Goal: Task Accomplishment & Management: Use online tool/utility

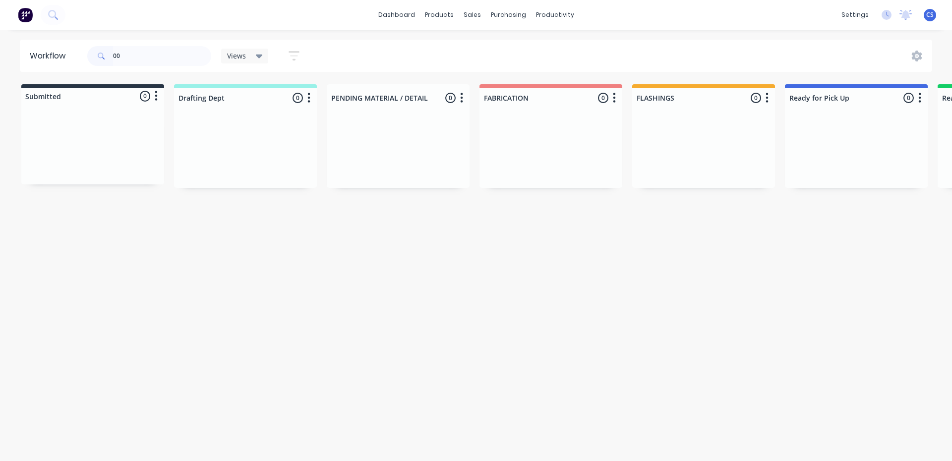
type input "0"
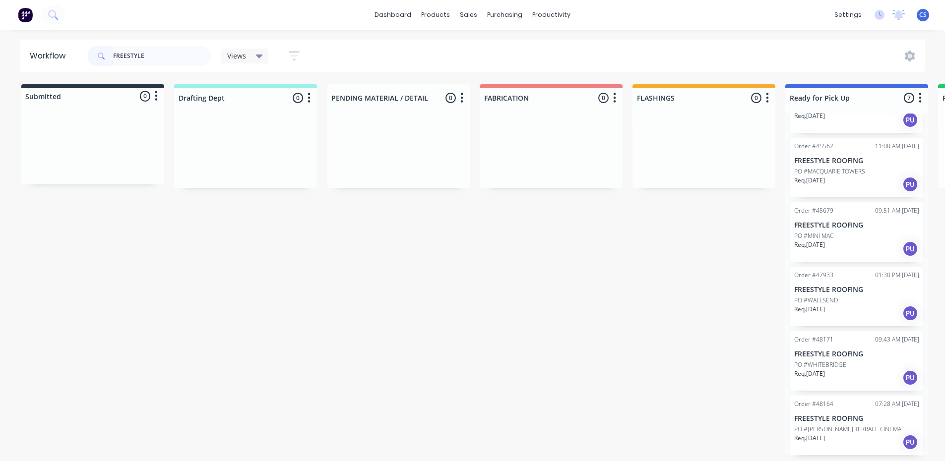
scroll to position [2, 0]
type input "FREESTYLE"
click at [825, 372] on p "Req. [DATE]" at bounding box center [809, 373] width 31 height 9
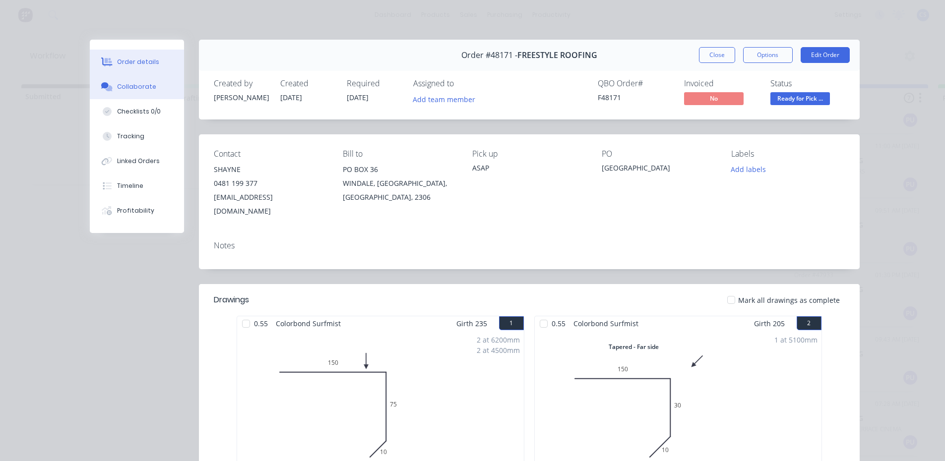
click at [136, 90] on div "Collaborate" at bounding box center [136, 86] width 39 height 9
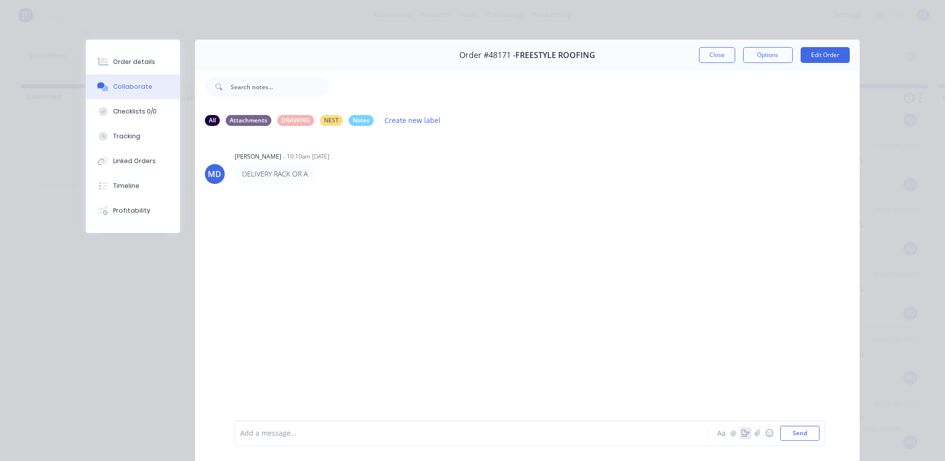
click at [741, 432] on icon "button" at bounding box center [745, 433] width 8 height 7
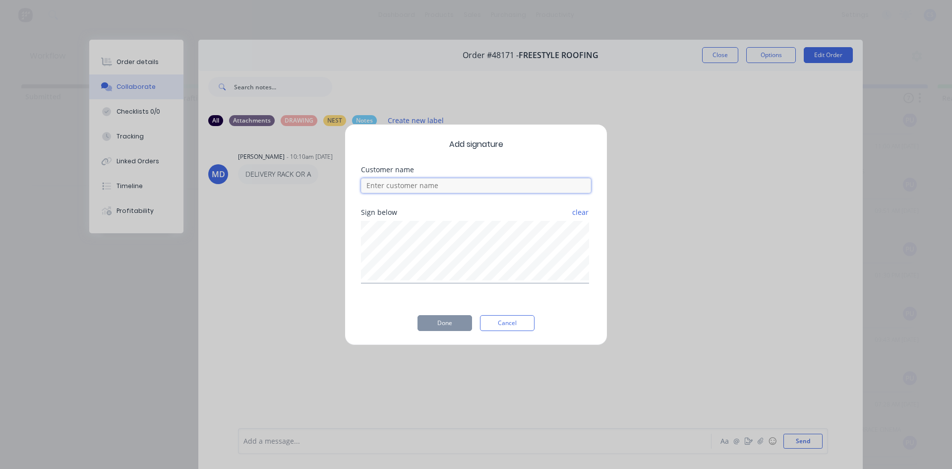
click at [372, 185] on input at bounding box center [476, 185] width 230 height 15
type input "SHAYNE"
click at [402, 302] on div "Add signature Customer name SHAYNE Sign below clear Done Cancel" at bounding box center [476, 234] width 263 height 221
click at [450, 323] on button "Done" at bounding box center [445, 323] width 55 height 16
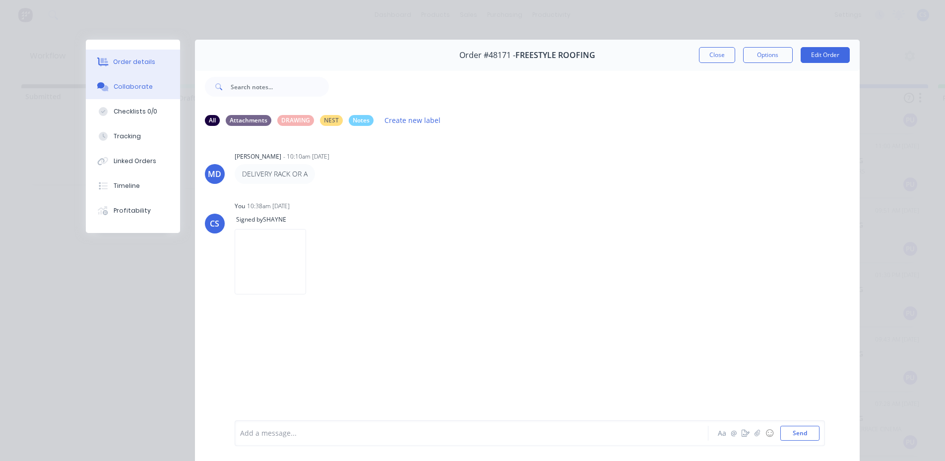
click at [133, 67] on button "Order details" at bounding box center [133, 62] width 94 height 25
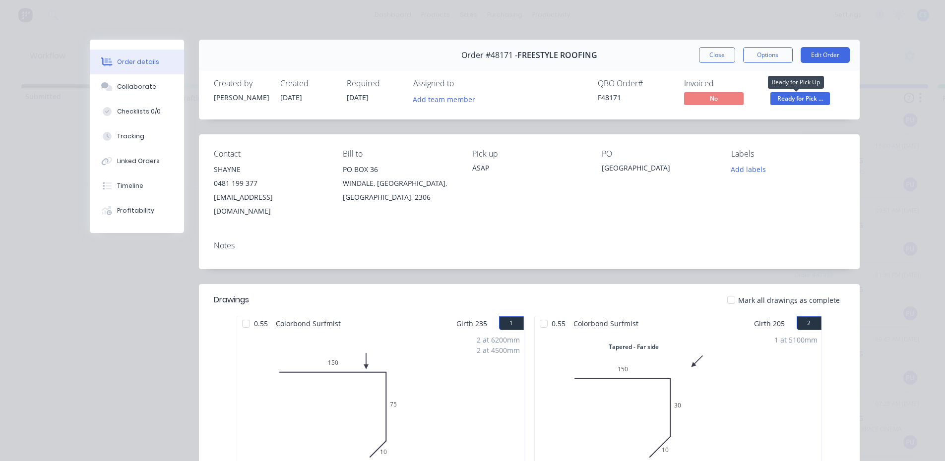
click at [802, 100] on span "Ready for Pick ..." at bounding box center [800, 98] width 60 height 12
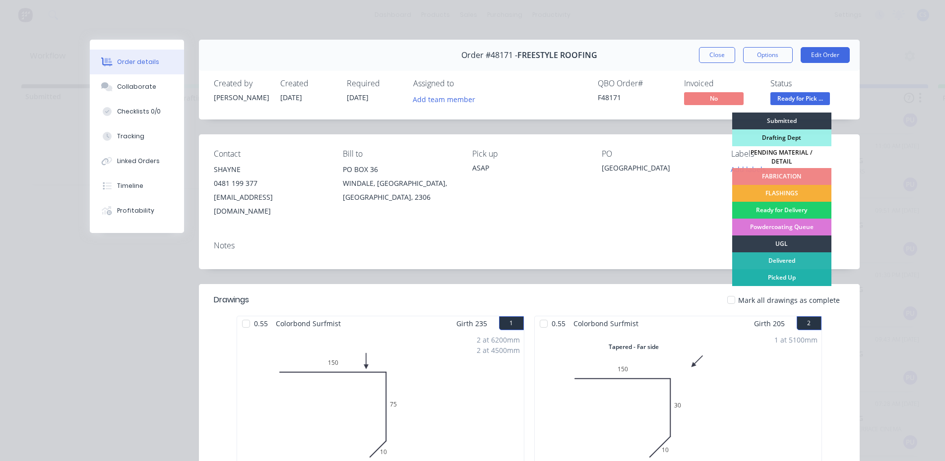
click at [779, 269] on div "Picked Up" at bounding box center [781, 277] width 99 height 17
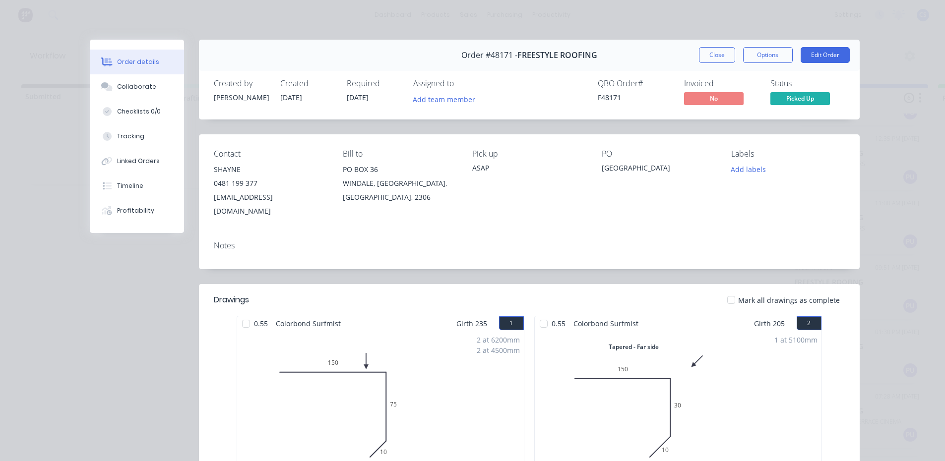
scroll to position [48, 0]
click at [706, 53] on button "Close" at bounding box center [717, 55] width 36 height 16
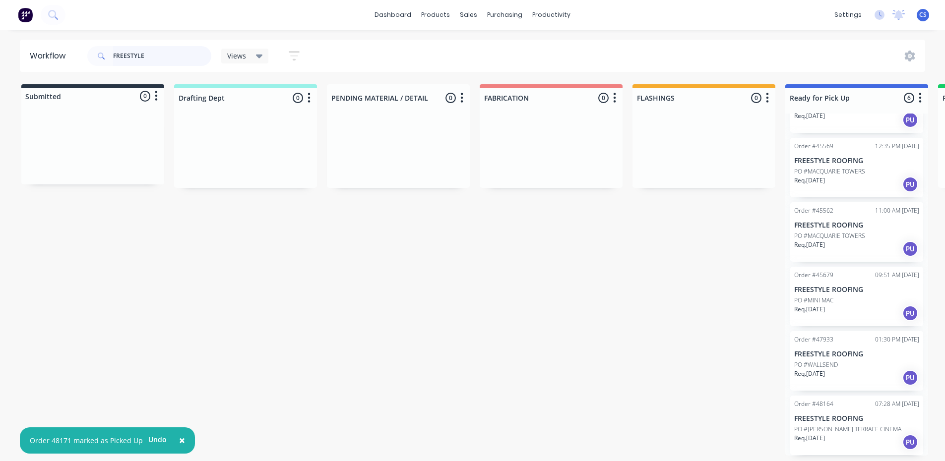
drag, startPoint x: 149, startPoint y: 48, endPoint x: 103, endPoint y: 54, distance: 46.5
click at [103, 54] on div "FREESTYLE" at bounding box center [149, 56] width 124 height 20
